Goal: Complete application form

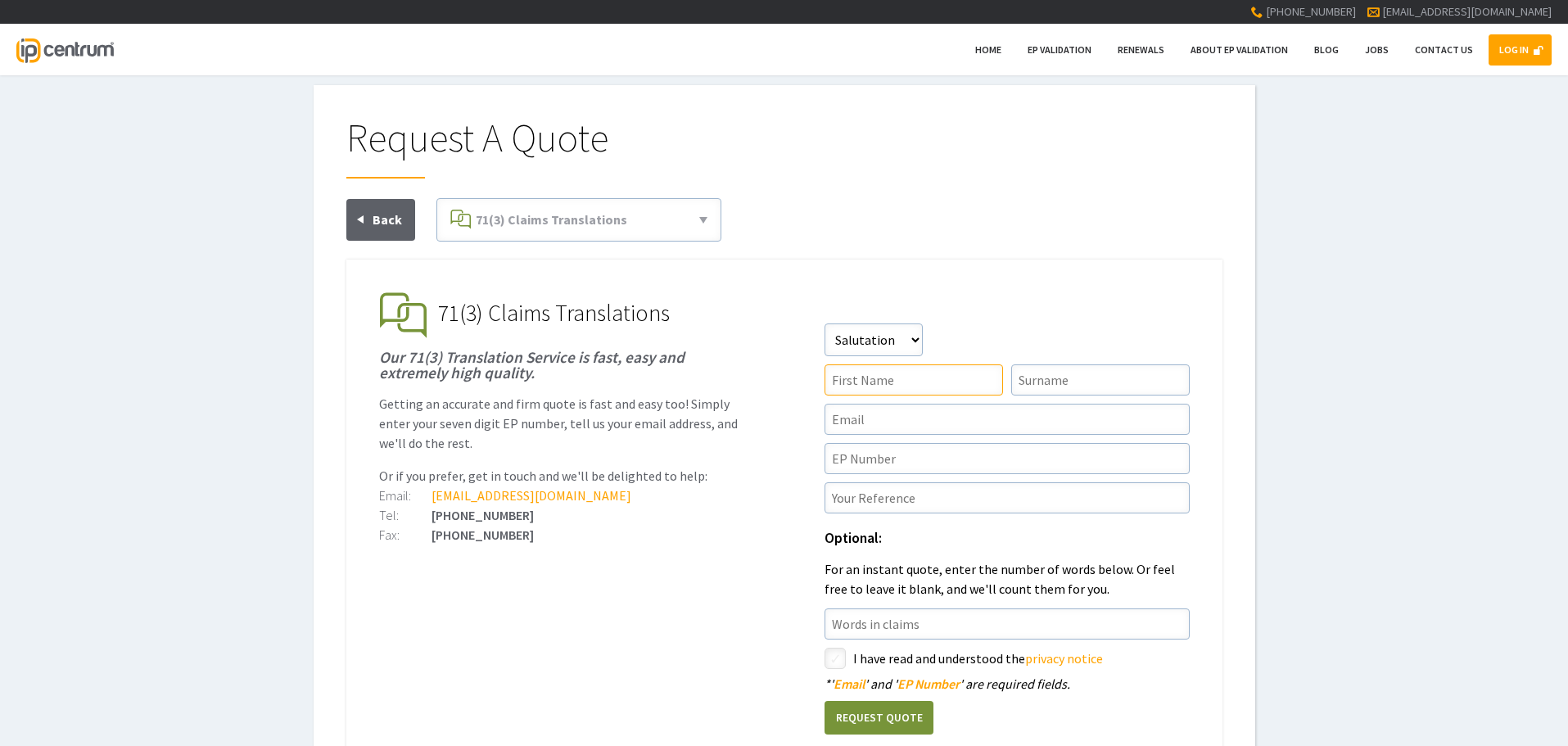
click at [774, 323] on input"] "text" at bounding box center [914, 380] width 179 height 31
type input"] "[PERSON_NAME]"
type input"] "[EMAIL_ADDRESS][DOMAIN_NAME]"
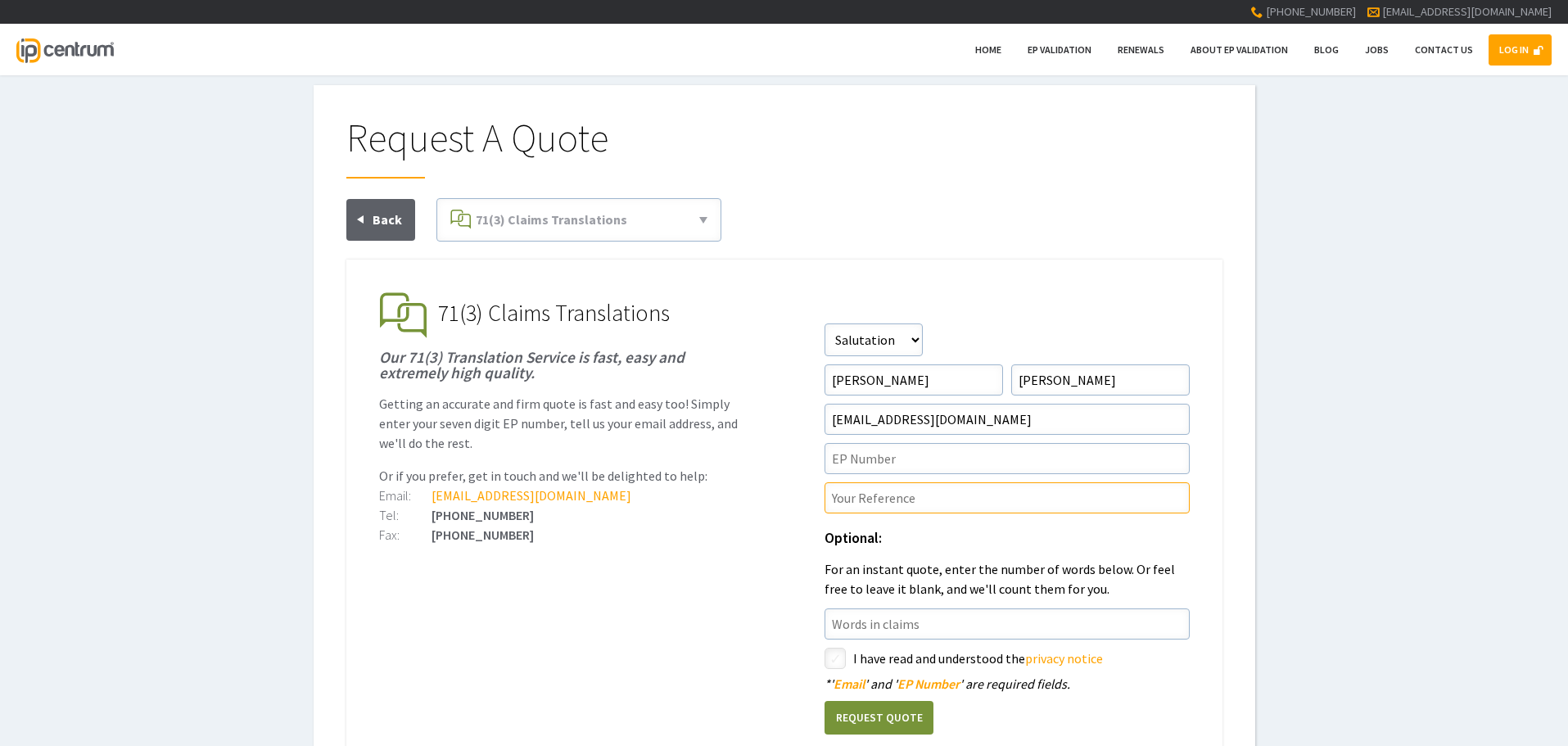
click at [774, 323] on input"] "text" at bounding box center [1007, 498] width 365 height 31
type input"] "P051384-EP"
click at [774, 323] on input"] "text" at bounding box center [1007, 458] width 365 height 31
paste input"] "21704148.2"
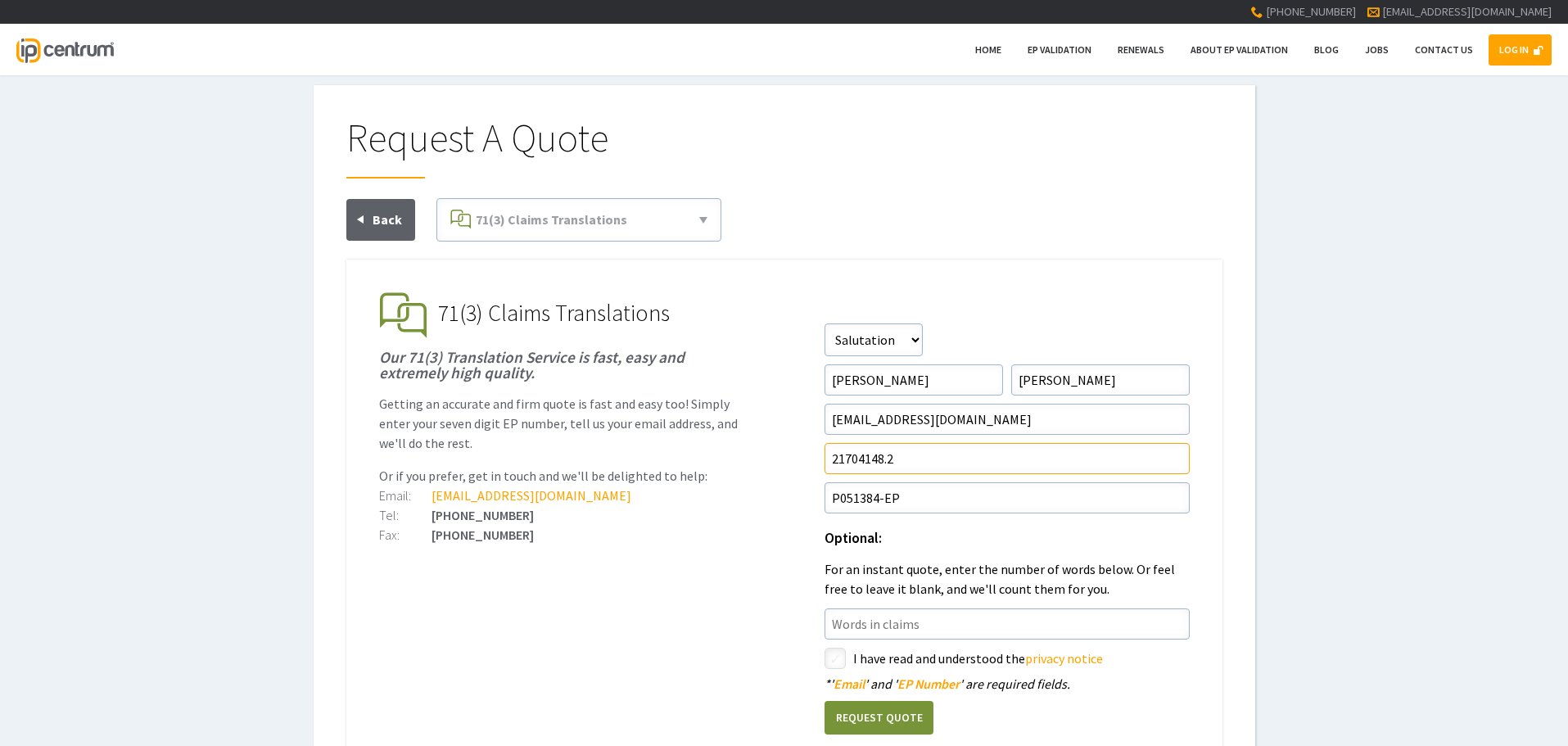
type input"] "21704148.2"
click at [774, 323] on input"] "checkbox" at bounding box center [837, 659] width 19 height 19
checkbox input"] "true"
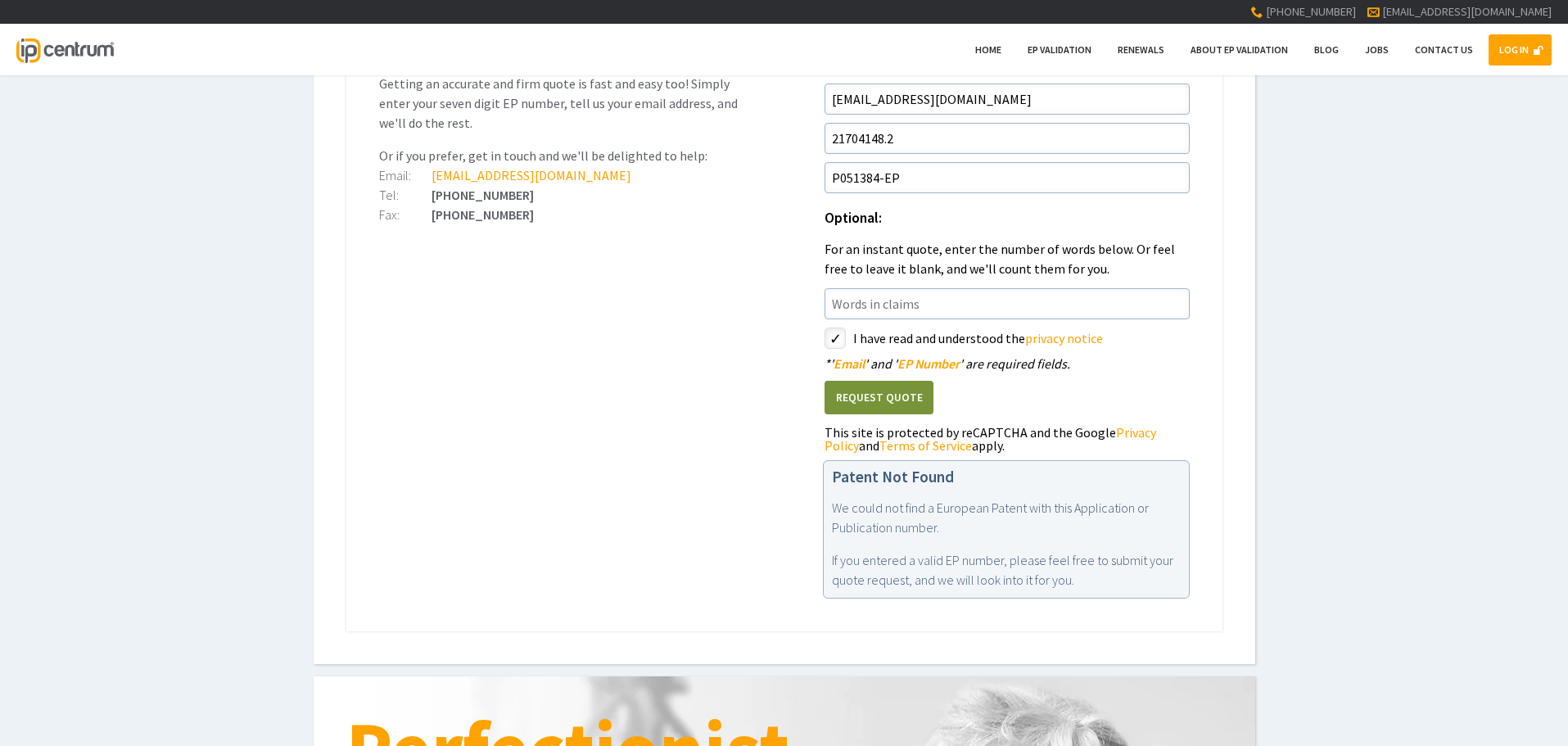
scroll to position [327, 0]
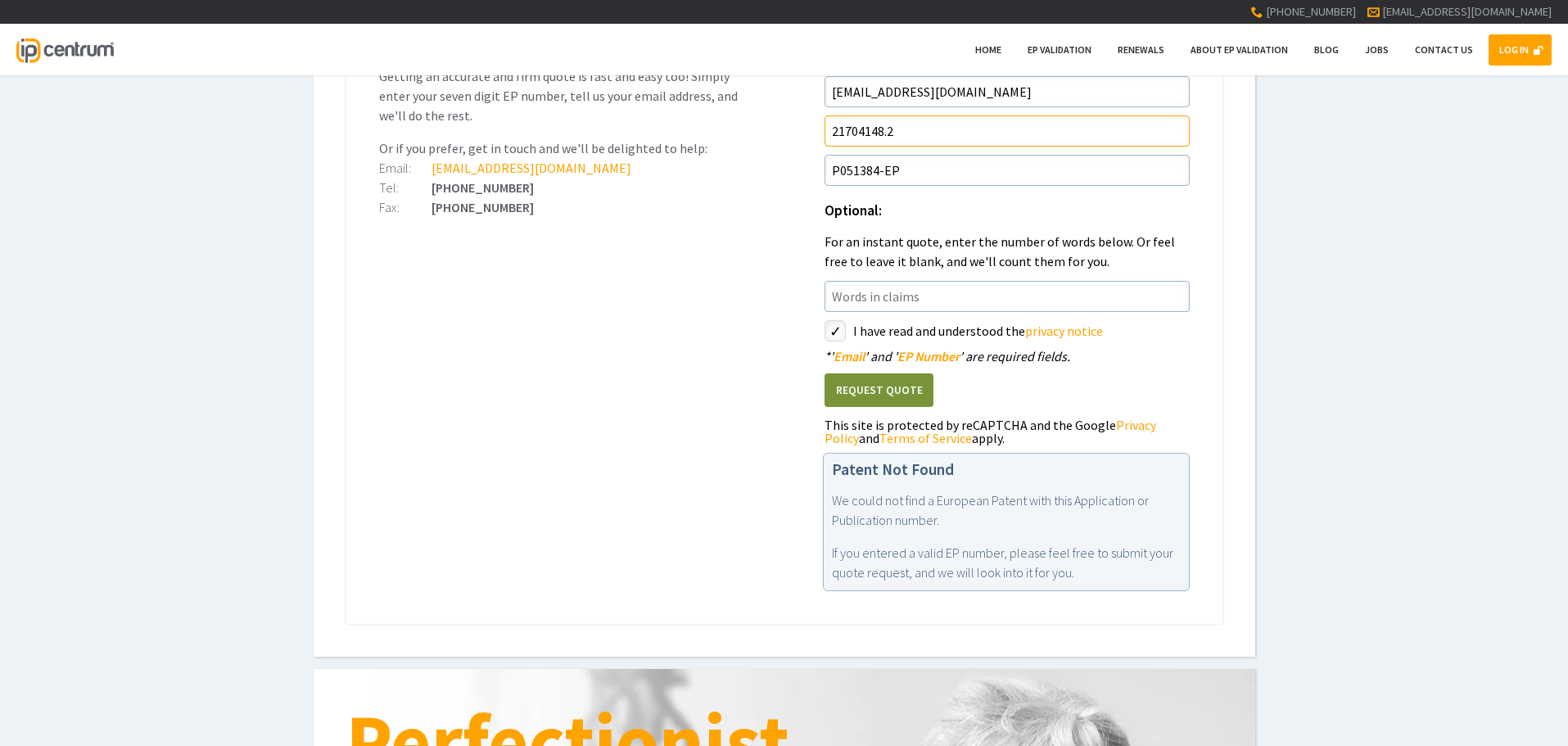
click at [774, 126] on input"] "21704148.2" at bounding box center [1007, 131] width 365 height 31
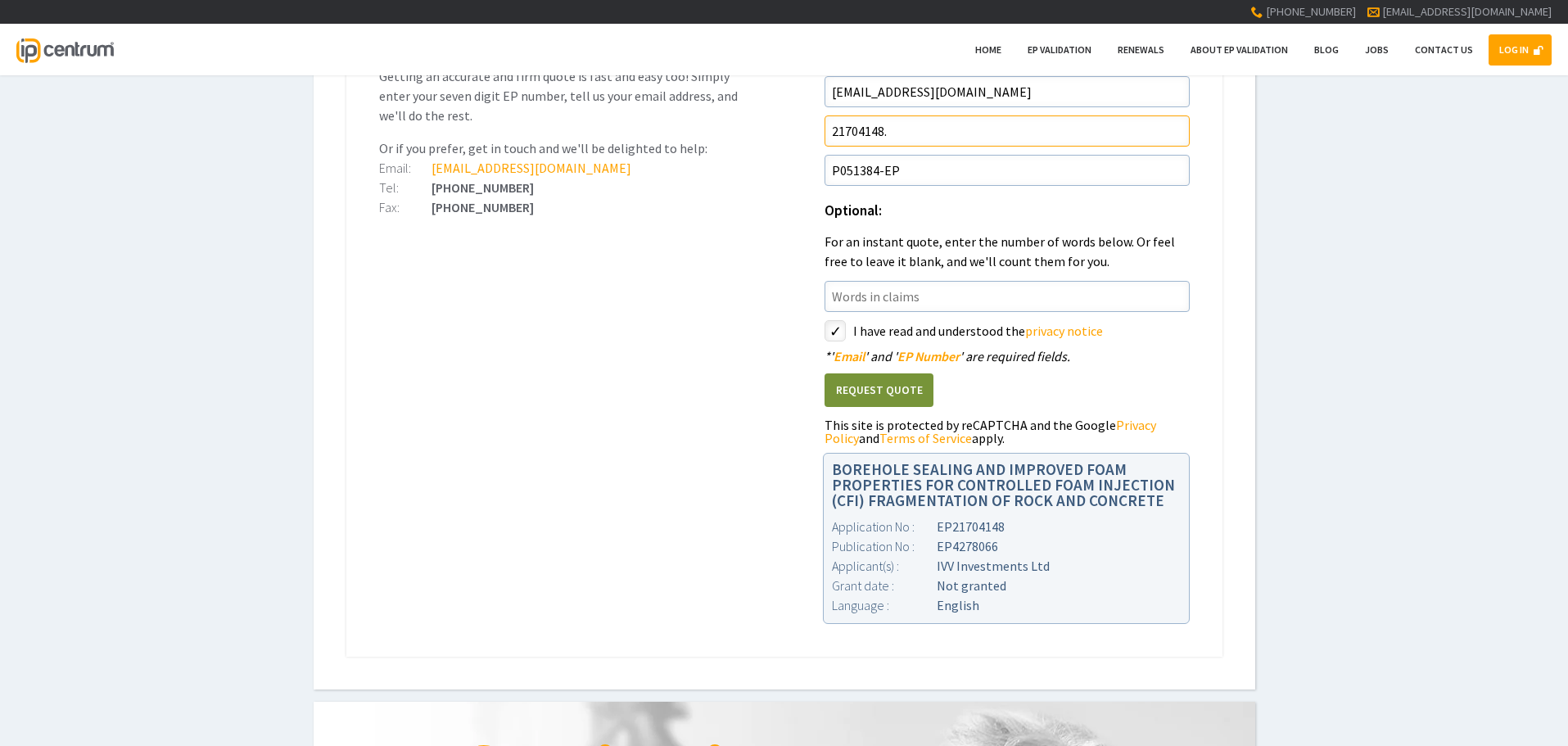
type input"] "21704148."
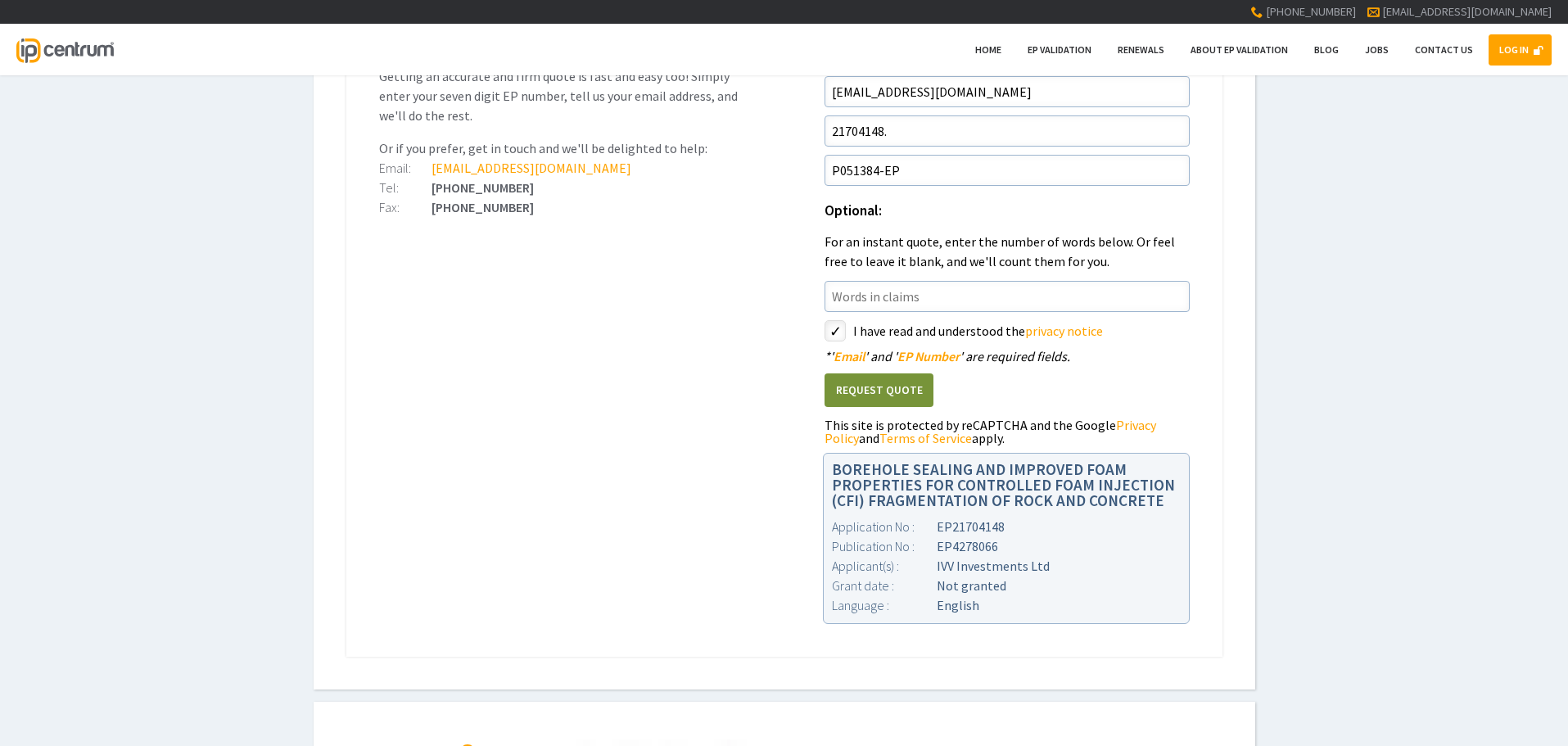
click at [774, 323] on button "Request Quote" at bounding box center [879, 389] width 109 height 34
